Goal: Information Seeking & Learning: Learn about a topic

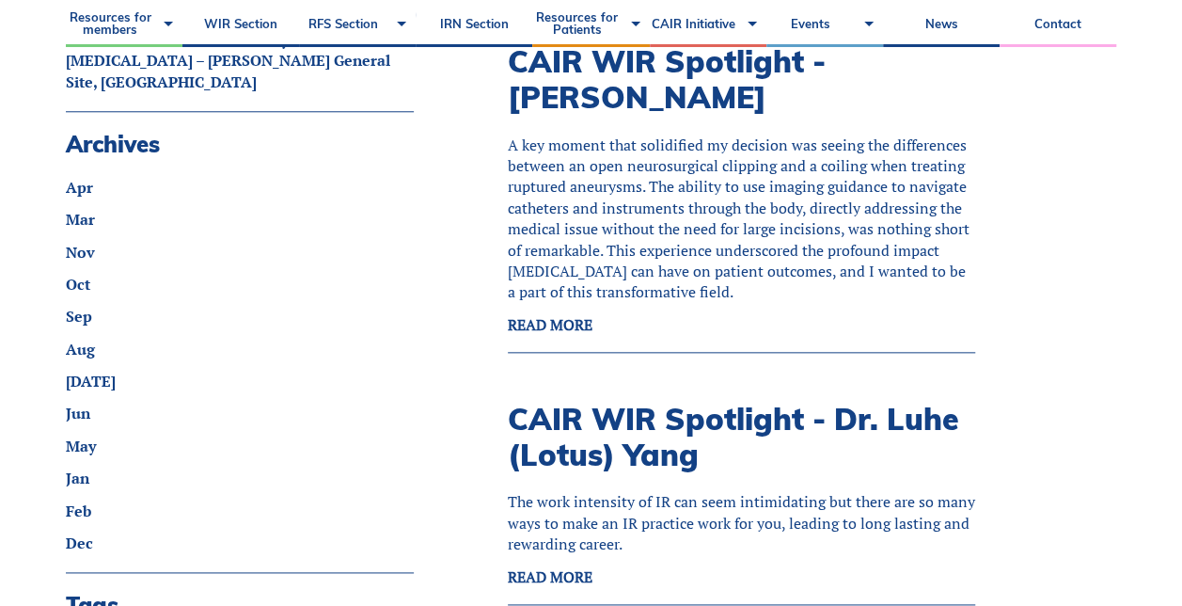
scroll to position [941, 0]
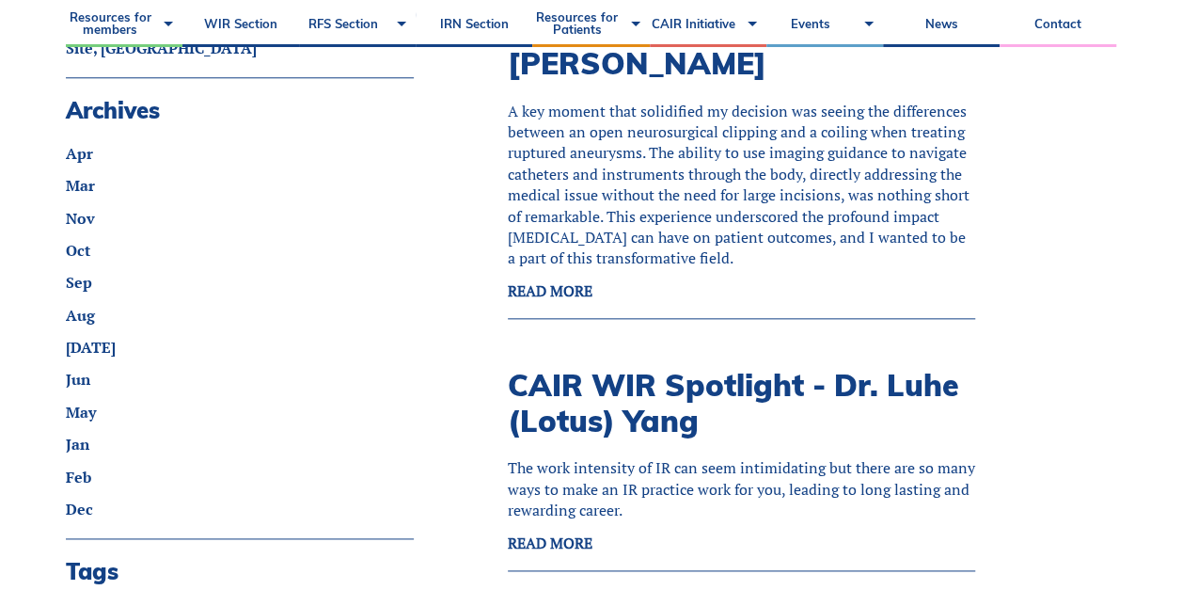
click at [557, 532] on strong "READ MORE" at bounding box center [550, 542] width 85 height 21
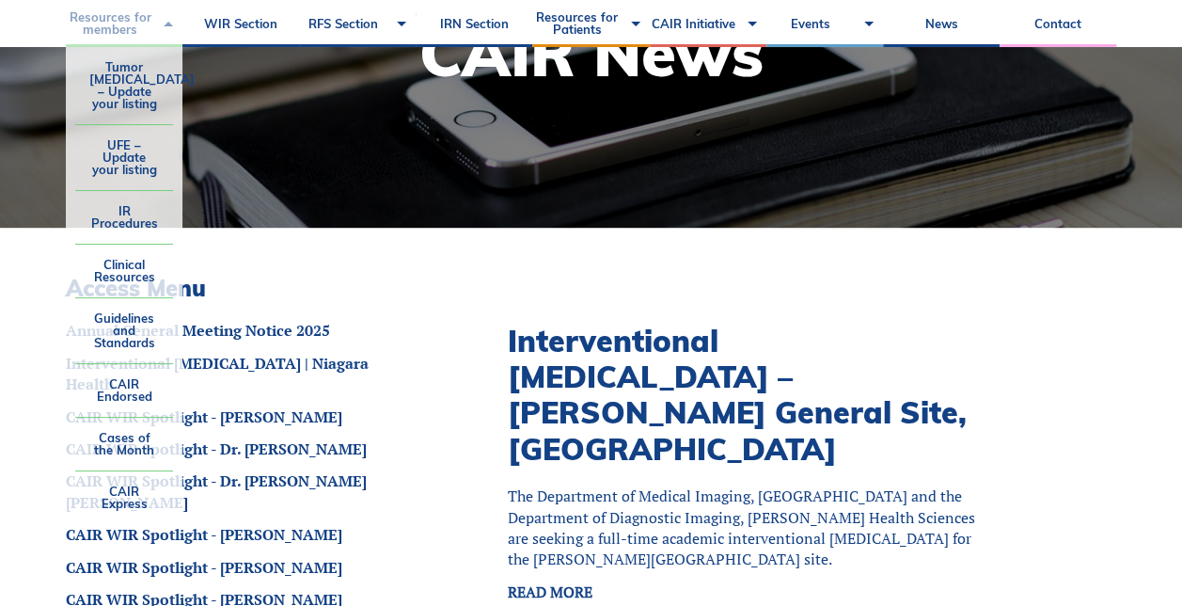
scroll to position [282, 0]
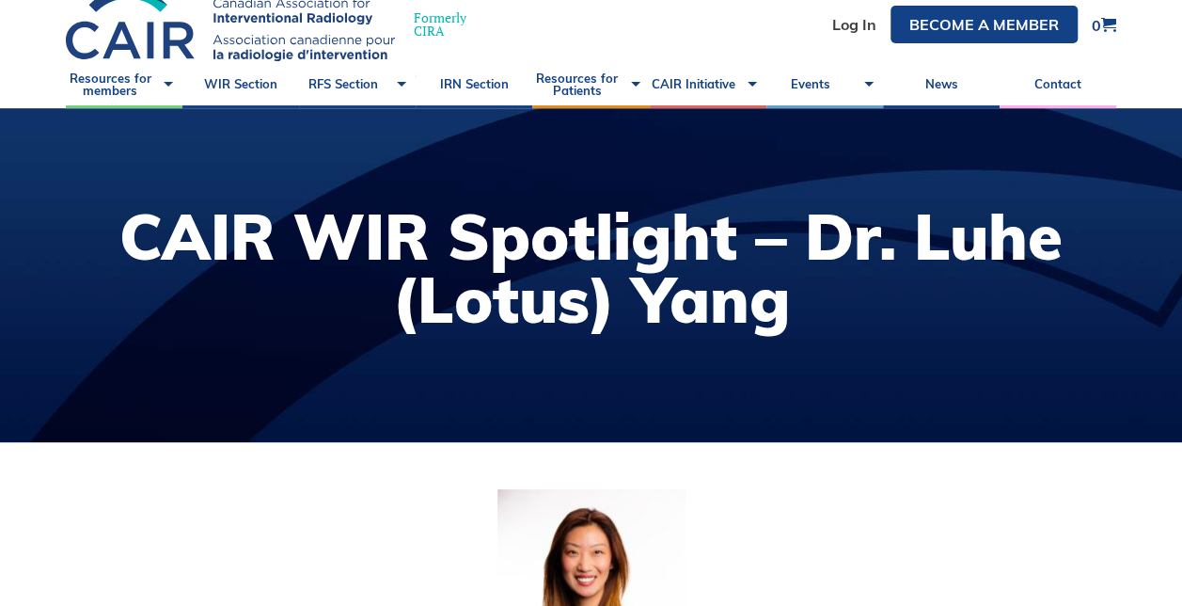
scroll to position [94, 0]
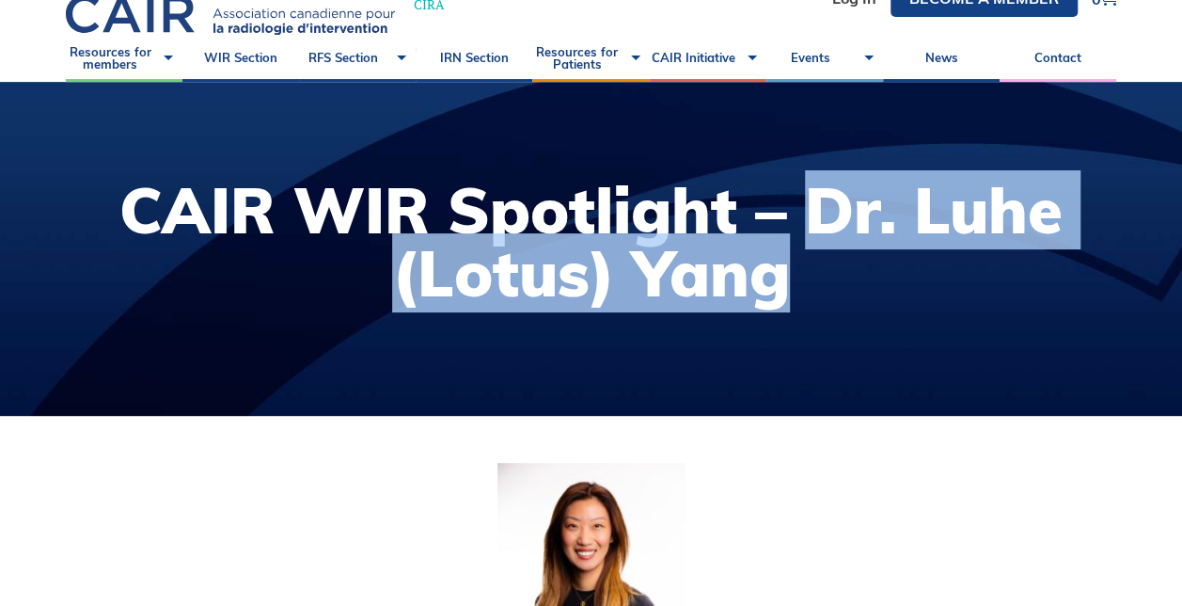
drag, startPoint x: 804, startPoint y: 206, endPoint x: 858, endPoint y: 264, distance: 79.2
click at [858, 264] on h1 "CAIR WIR Spotlight – Dr. Luhe (Lotus) Yang" at bounding box center [591, 242] width 1145 height 126
copy h1 "Dr. Luhe (Lotus) Yang"
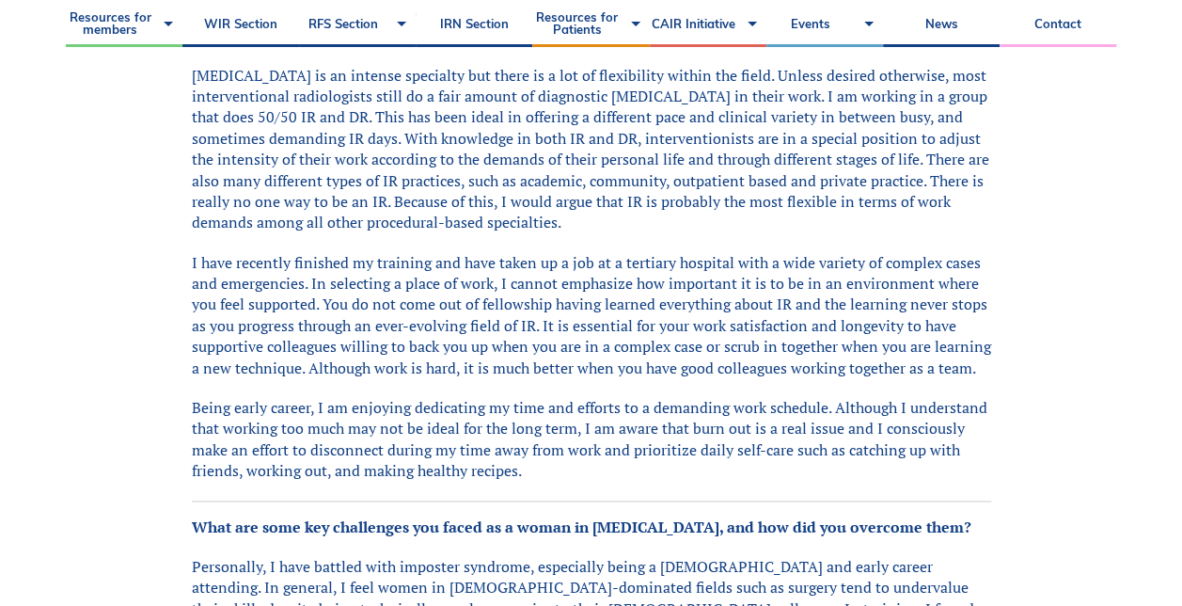
scroll to position [1317, 0]
